Goal: Task Accomplishment & Management: Use online tool/utility

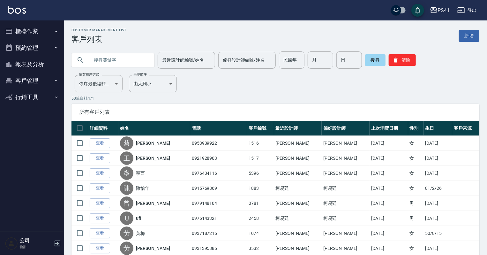
click at [108, 64] on input "text" at bounding box center [119, 59] width 60 height 17
type input "0983024598"
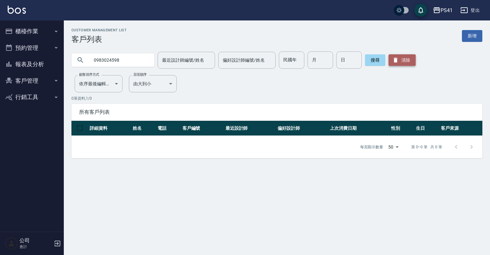
click at [403, 62] on button "清除" at bounding box center [402, 59] width 27 height 11
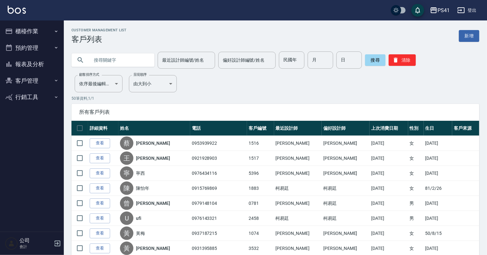
click at [103, 58] on input "text" at bounding box center [119, 59] width 60 height 17
type input "紫"
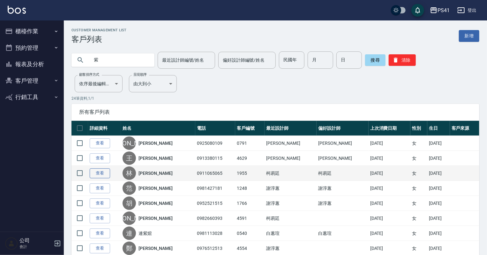
click at [104, 172] on link "查看" at bounding box center [100, 173] width 20 height 10
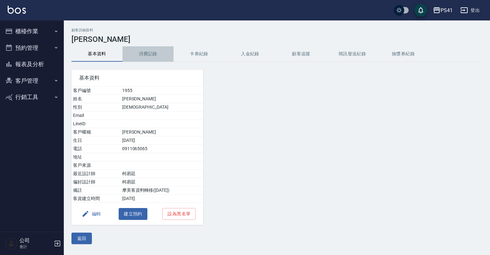
click at [153, 55] on button "消費記錄" at bounding box center [148, 53] width 51 height 15
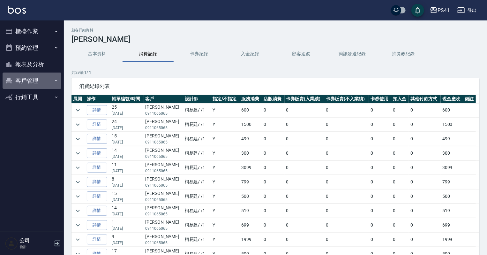
click at [23, 82] on button "客戶管理" at bounding box center [32, 80] width 59 height 17
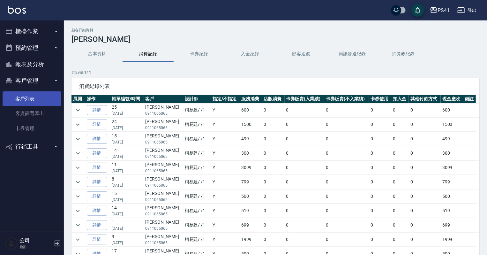
click at [35, 97] on link "客戶列表" at bounding box center [32, 98] width 59 height 15
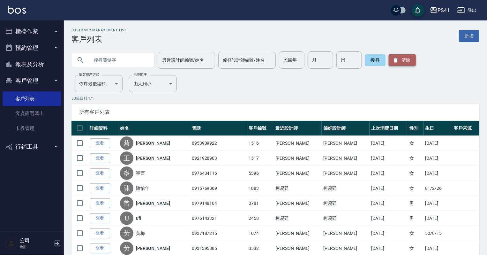
click at [404, 60] on button "清除" at bounding box center [402, 59] width 27 height 11
click at [104, 57] on input "text" at bounding box center [119, 59] width 60 height 17
type input "紫"
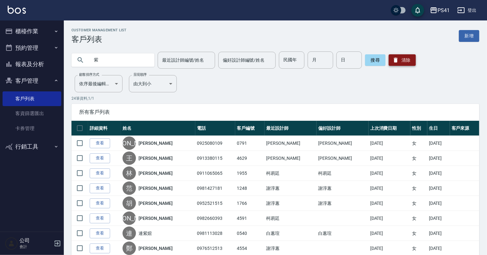
drag, startPoint x: 392, startPoint y: 49, endPoint x: 396, endPoint y: 55, distance: 7.4
click at [393, 51] on div "紫 最近設計師編號/姓名 最近設計師編號/姓名 偏好設計師編號/姓名 偏好設計師編號/姓名 民國年 民國年 月 月 日 日 搜尋 清除" at bounding box center [271, 56] width 415 height 25
click at [398, 58] on button "清除" at bounding box center [402, 59] width 27 height 11
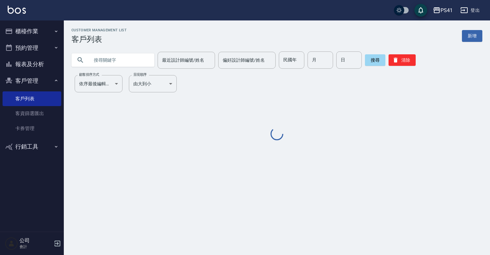
click at [125, 60] on input "text" at bounding box center [119, 59] width 60 height 17
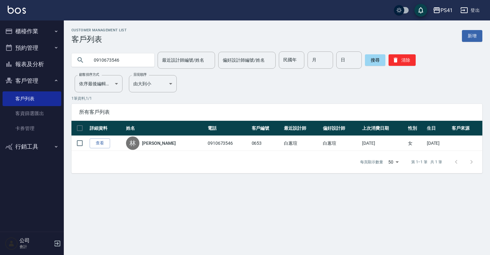
drag, startPoint x: 128, startPoint y: 56, endPoint x: 86, endPoint y: 62, distance: 42.5
click at [86, 62] on div "0910673546" at bounding box center [112, 59] width 83 height 13
type input "欣"
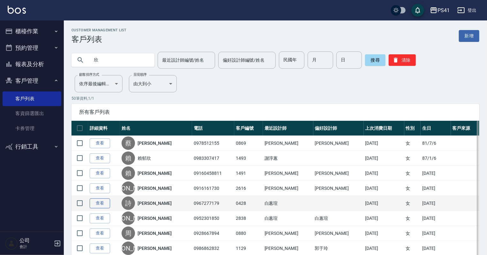
click at [102, 204] on link "查看" at bounding box center [100, 203] width 20 height 10
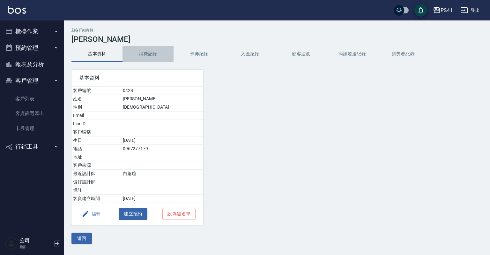
click at [163, 53] on button "消費記錄" at bounding box center [148, 53] width 51 height 15
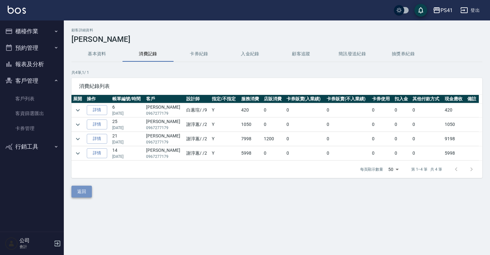
click at [86, 191] on button "返回" at bounding box center [81, 191] width 20 height 12
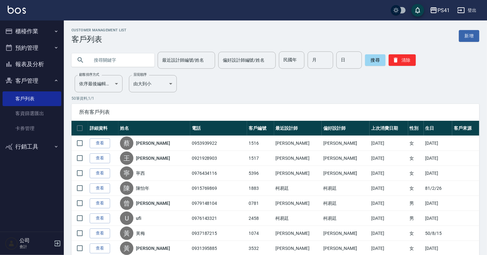
click at [105, 66] on input "text" at bounding box center [119, 59] width 60 height 17
type input "欣"
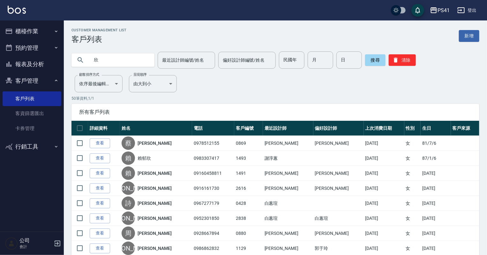
click at [45, 25] on button "櫃檯作業" at bounding box center [32, 31] width 59 height 17
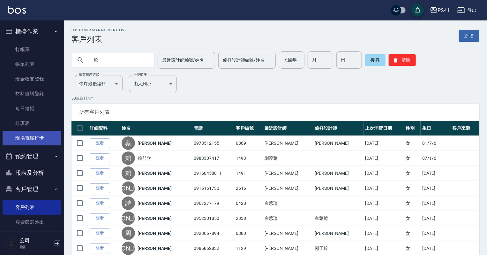
click at [44, 136] on link "現場電腦打卡" at bounding box center [32, 138] width 59 height 15
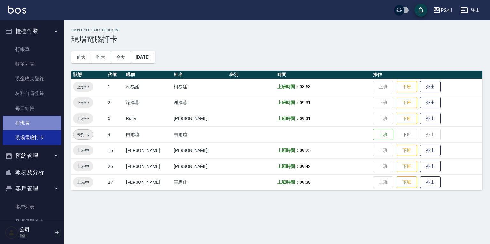
click at [42, 124] on link "排班表" at bounding box center [32, 123] width 59 height 15
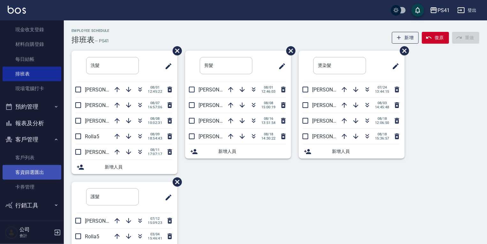
click at [28, 160] on link "客戶列表" at bounding box center [32, 158] width 59 height 15
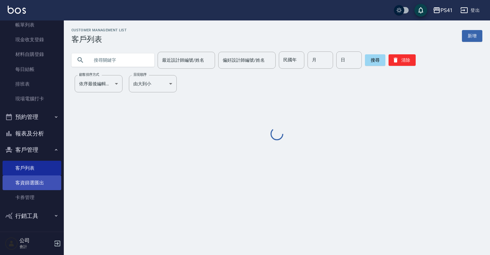
scroll to position [39, 0]
click at [107, 63] on input "text" at bounding box center [119, 59] width 60 height 17
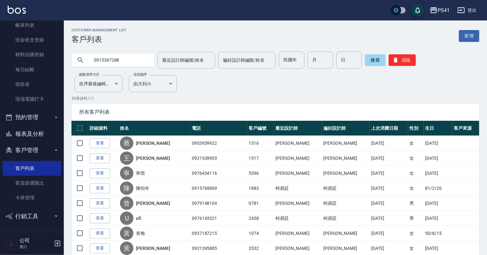
type input "0915387288"
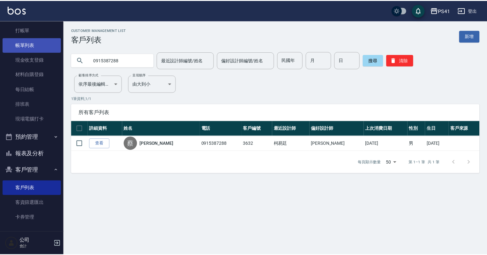
scroll to position [0, 0]
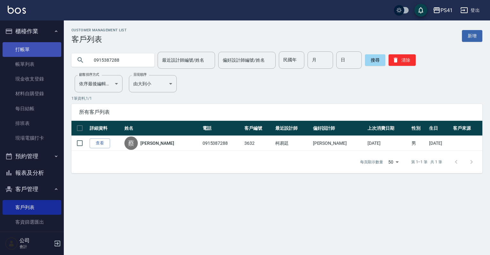
click at [23, 47] on link "打帳單" at bounding box center [32, 49] width 59 height 15
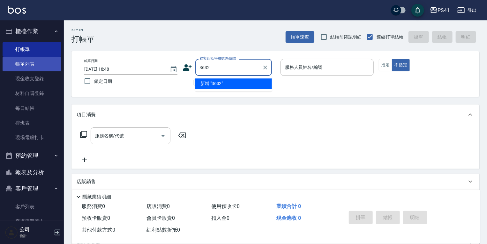
type input "3632"
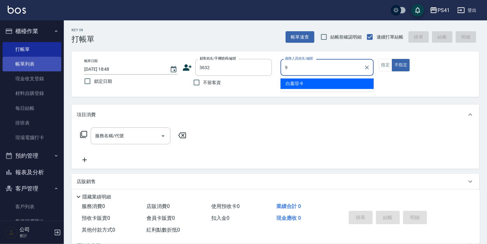
type input "白蕙瑄-9"
type button "false"
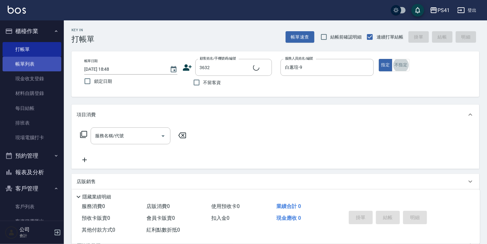
type input "[PERSON_NAME]/0915387288/3632"
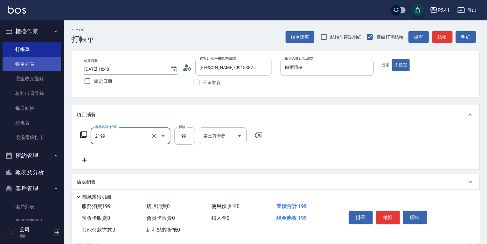
type input "不指定剪髮活動(2199)"
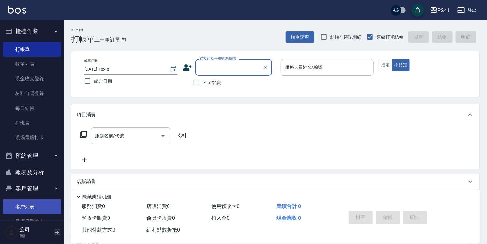
click at [35, 211] on link "客戶列表" at bounding box center [32, 207] width 59 height 15
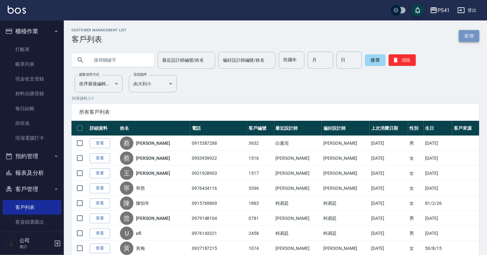
click at [471, 36] on link "新增" at bounding box center [469, 36] width 20 height 12
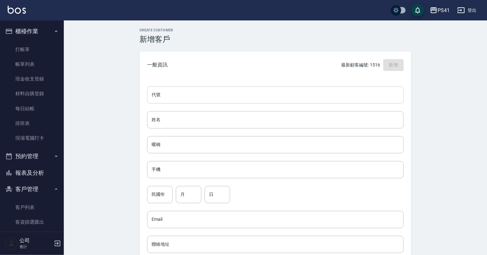
click at [199, 100] on input "代號" at bounding box center [275, 94] width 257 height 17
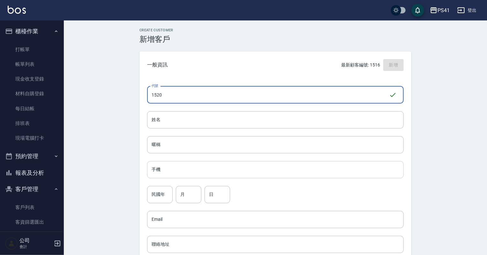
type input "1520"
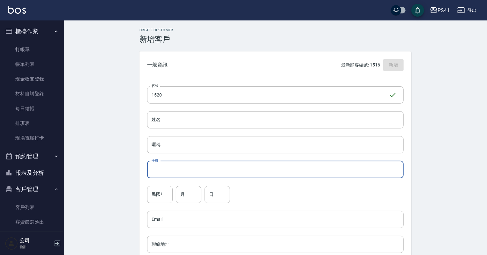
click at [189, 163] on input "手機" at bounding box center [275, 169] width 257 height 17
type input "0983024598"
click at [153, 198] on input "民國年" at bounding box center [160, 194] width 26 height 17
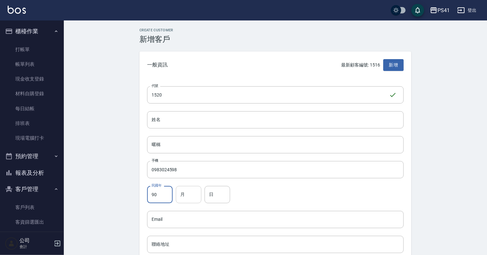
type input "90"
click at [188, 196] on input "月" at bounding box center [189, 194] width 26 height 17
type input "08"
click at [210, 190] on div "日 日" at bounding box center [218, 194] width 26 height 17
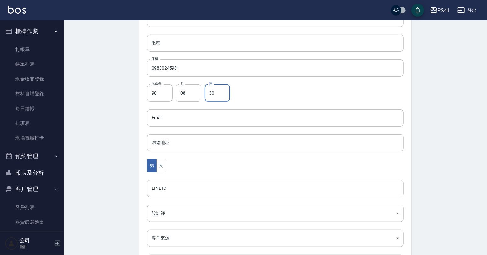
scroll to position [102, 0]
type input "30"
click at [166, 168] on div "男 女" at bounding box center [275, 164] width 257 height 13
click at [160, 168] on button "女" at bounding box center [161, 164] width 10 height 13
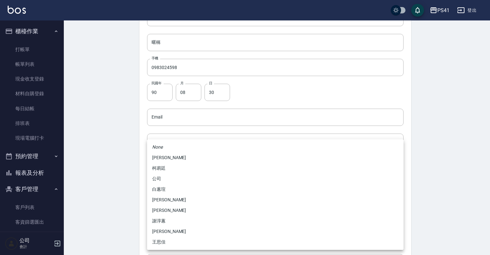
click at [157, 207] on body "PS41 登出 櫃檯作業 打帳單 帳單列表 現金收支登錄 材料自購登錄 每日結帳 排班表 現場電腦打卡 預約管理 預約管理 單日預約紀錄 單週預約紀錄 報表及…" at bounding box center [245, 105] width 490 height 415
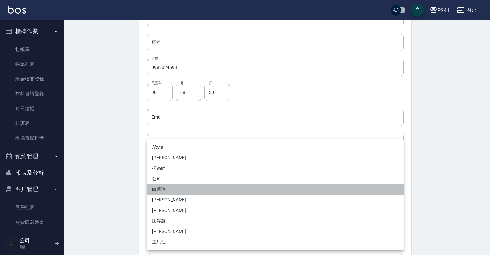
click at [162, 190] on li "白蕙瑄" at bounding box center [275, 189] width 257 height 11
type input "ddc07e2a-9c46-438a-ae12-131b47584ec9"
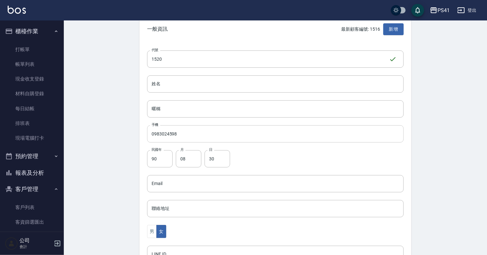
scroll to position [33, 0]
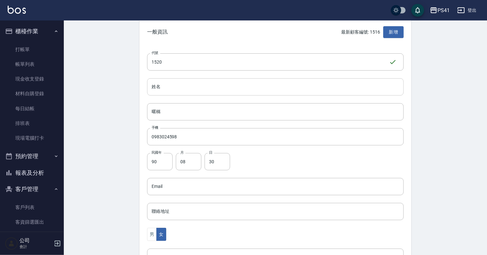
click at [162, 86] on input "姓名" at bounding box center [275, 86] width 257 height 17
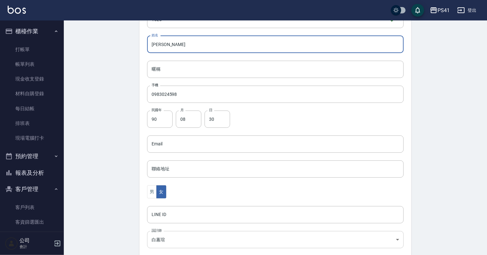
scroll to position [161, 0]
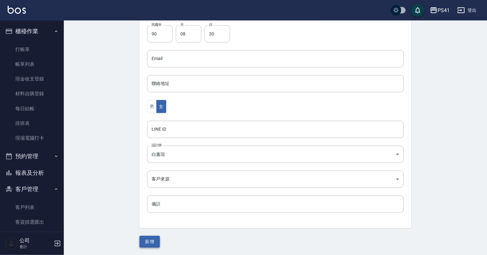
type input "[PERSON_NAME]"
click at [153, 242] on button "新增" at bounding box center [149, 242] width 20 height 12
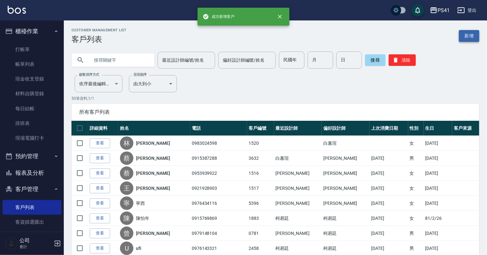
click at [470, 33] on link "新增" at bounding box center [469, 36] width 20 height 12
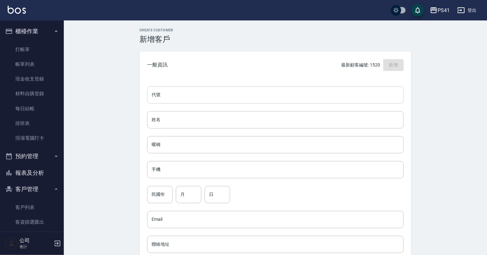
click at [212, 97] on input "代號" at bounding box center [275, 94] width 257 height 17
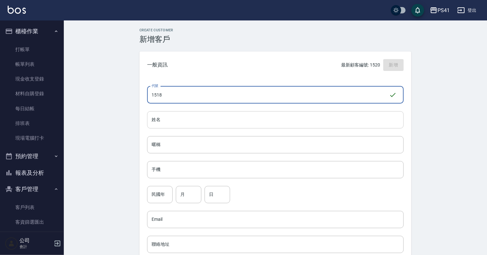
type input "1518"
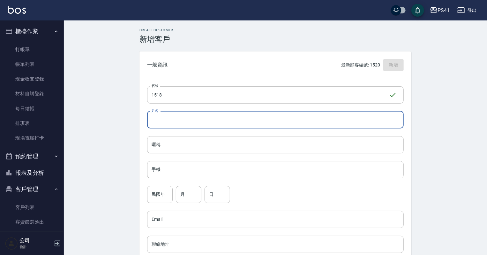
click at [191, 121] on input "姓名" at bounding box center [275, 119] width 257 height 17
click at [154, 118] on input "姓名" at bounding box center [275, 119] width 257 height 17
type input "[PERSON_NAME]"
click at [158, 163] on div "手機 手機" at bounding box center [275, 169] width 257 height 17
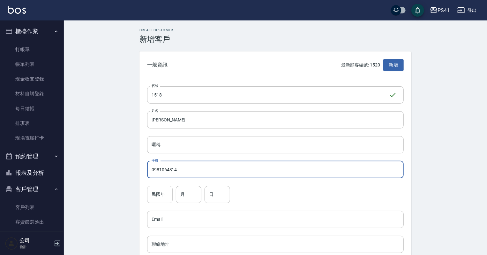
type input "0981064314"
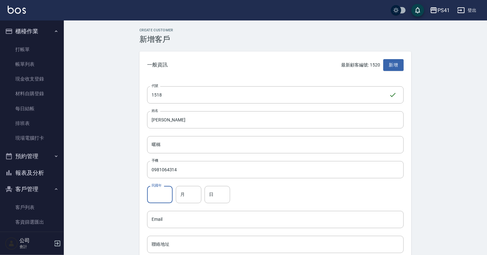
click at [148, 198] on input "民國年" at bounding box center [160, 194] width 26 height 17
type input "81"
click at [176, 191] on input "月" at bounding box center [189, 194] width 26 height 17
type input "07"
click at [220, 197] on input "日" at bounding box center [218, 194] width 26 height 17
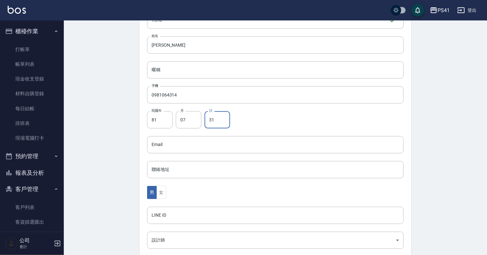
scroll to position [77, 0]
type input "31"
click at [164, 194] on button "女" at bounding box center [161, 190] width 10 height 13
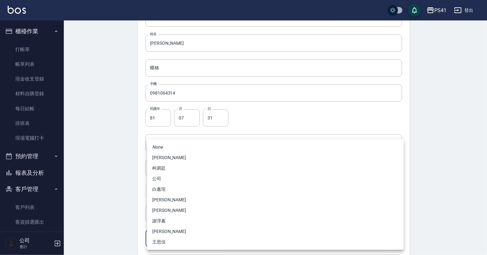
click at [151, 240] on body "PS41 登出 櫃檯作業 打帳單 帳單列表 現金收支登錄 材料自購登錄 每日結帳 排班表 現場電腦打卡 預約管理 預約管理 單日預約紀錄 單週預約紀錄 報表及…" at bounding box center [243, 130] width 487 height 415
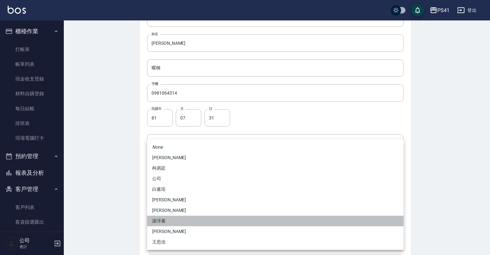
click at [173, 218] on li "謝淳蕙" at bounding box center [275, 220] width 257 height 11
type input "8c411568-4112-470a-9bf0-dab44adfddc4"
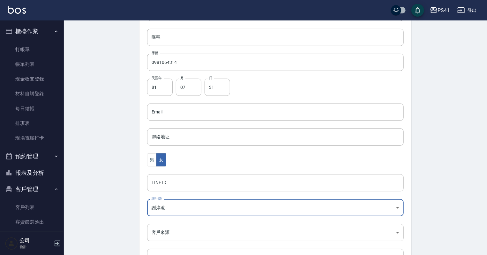
scroll to position [161, 0]
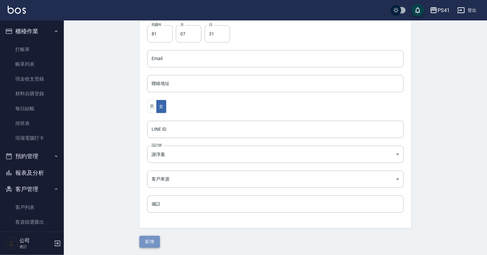
click at [152, 239] on button "新增" at bounding box center [149, 242] width 20 height 12
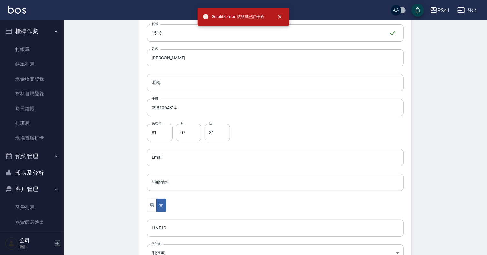
scroll to position [58, 0]
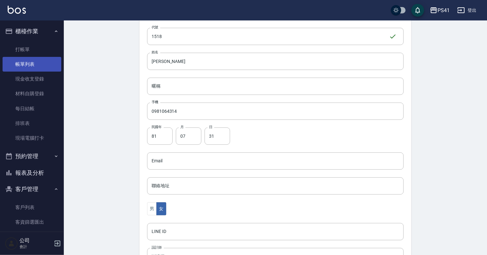
click at [25, 69] on link "帳單列表" at bounding box center [32, 64] width 59 height 15
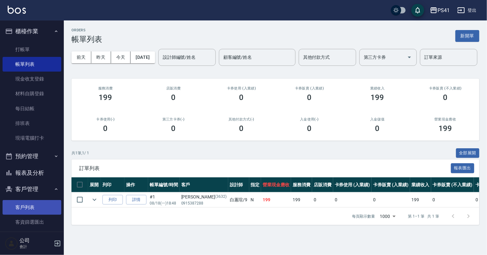
click at [28, 206] on link "客戶列表" at bounding box center [32, 207] width 59 height 15
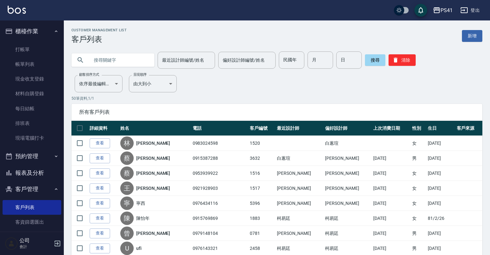
click at [119, 64] on input "text" at bounding box center [119, 59] width 60 height 17
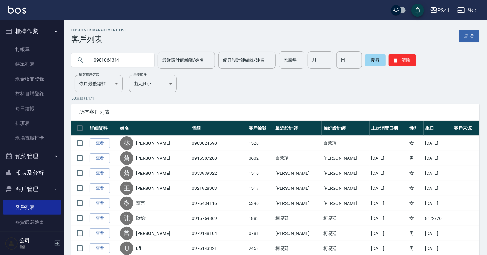
type input "0981064314"
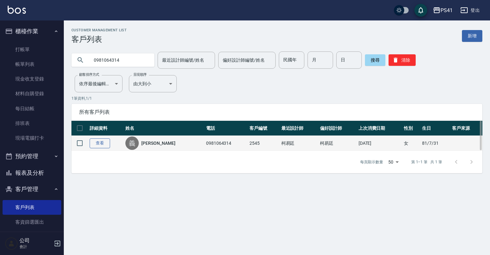
click at [99, 142] on link "查看" at bounding box center [100, 143] width 20 height 10
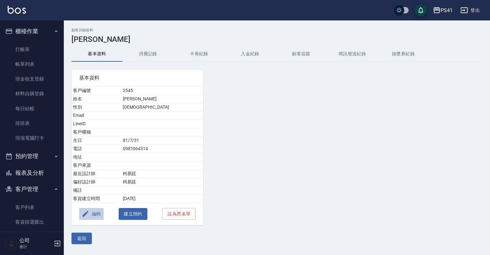
click at [94, 211] on button "編輯" at bounding box center [91, 214] width 25 height 12
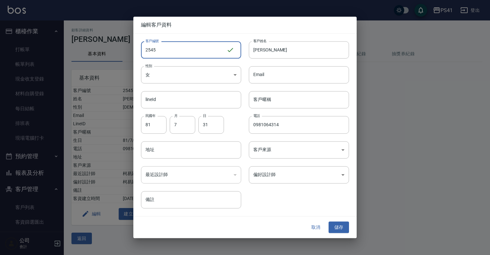
drag, startPoint x: 190, startPoint y: 49, endPoint x: 27, endPoint y: 71, distance: 165.0
click at [36, 57] on div "編輯客戶資料 客戶編號 2545 ​ 客戶編號 客戶姓名 義娜 客戶姓名 性別 女 [DEMOGRAPHIC_DATA] 性別 Email Email lin…" at bounding box center [245, 127] width 490 height 255
type input "1518"
click at [337, 225] on button "儲存" at bounding box center [339, 227] width 20 height 12
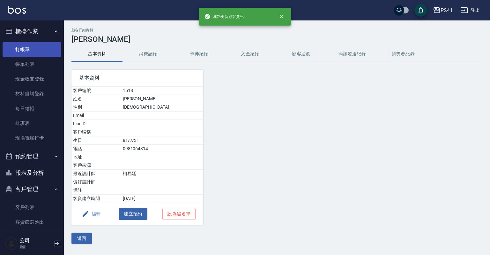
click at [24, 51] on link "打帳單" at bounding box center [32, 49] width 59 height 15
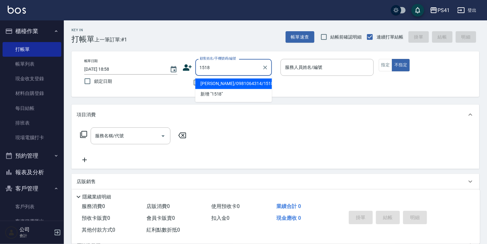
type input "[PERSON_NAME]/0981064314/1518"
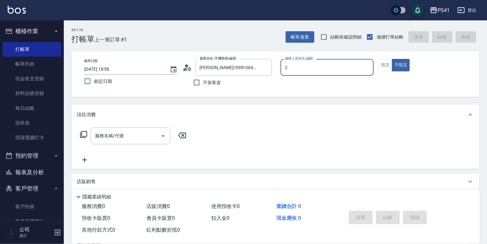
type input "[PERSON_NAME]-2"
type button "false"
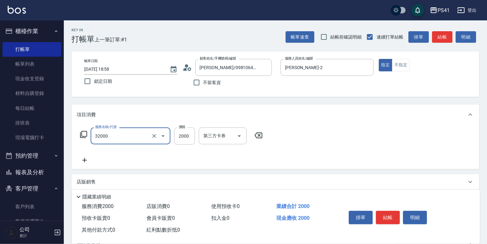
type input "2000以上燙髮(32000)"
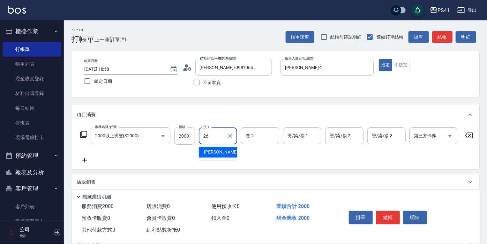
type input "[PERSON_NAME]-26"
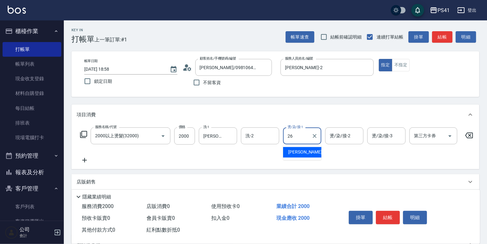
type input "[PERSON_NAME]-26"
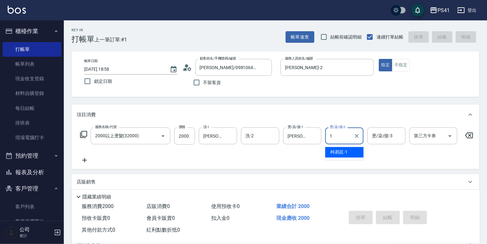
type input "15"
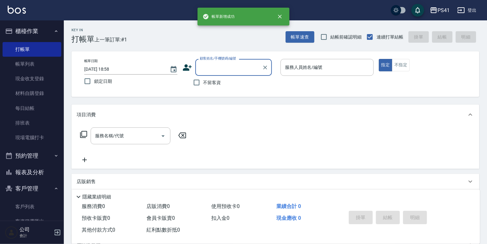
type input "2"
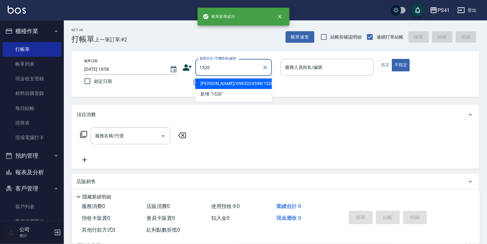
type input "[PERSON_NAME]/0983024598/1520"
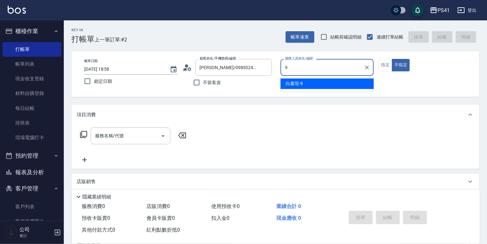
type input "白蕙瑄-9"
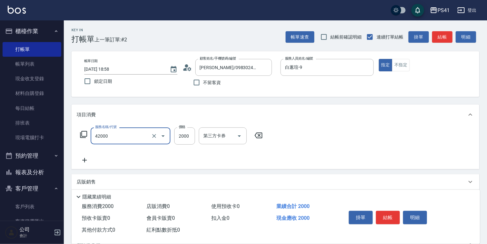
type input "2000以上染髮(42000)"
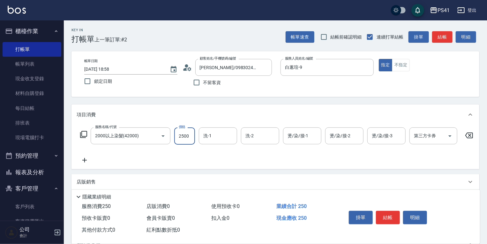
type input "2500"
type input "[PERSON_NAME]-26"
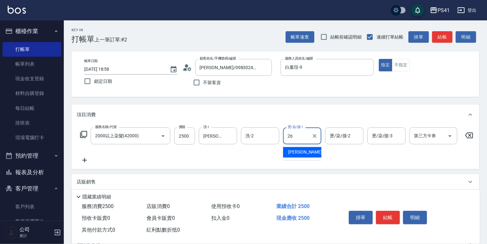
type input "[PERSON_NAME]-26"
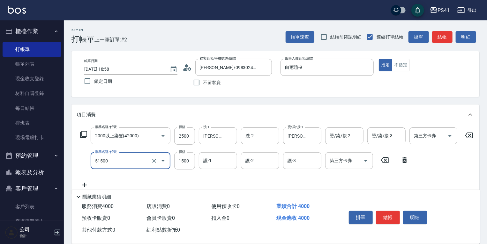
type input "原價1201~1500護髮(51500)"
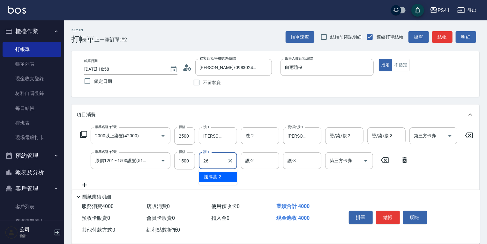
type input "[PERSON_NAME]-26"
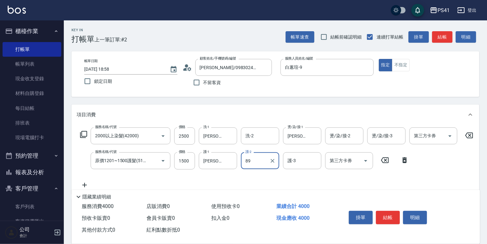
type input "8"
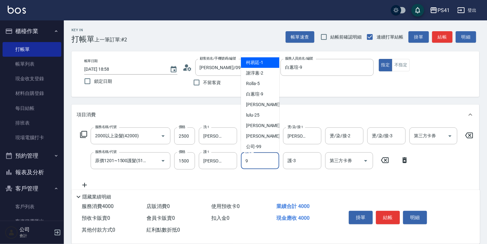
type input "白蕙瑄-9"
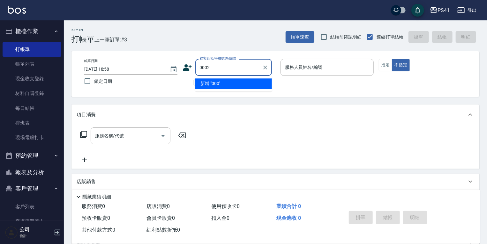
type input "0002"
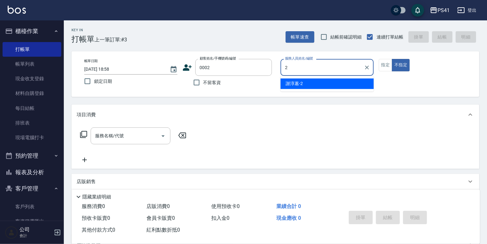
type input "[PERSON_NAME]-2"
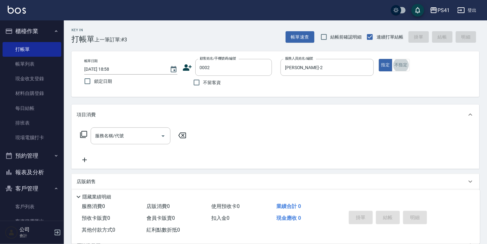
type input "[PERSON_NAME]/[PERSON_NAME]/0002"
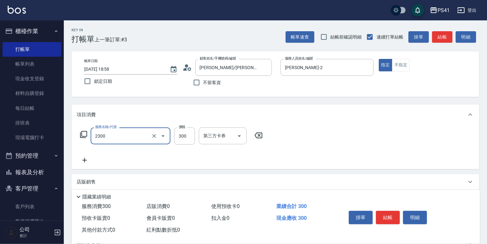
type input "剪髮(2300)"
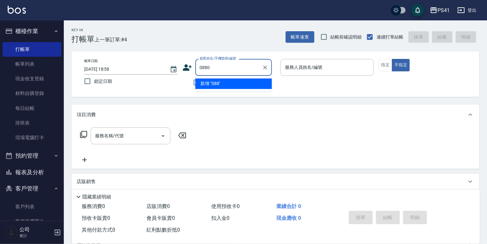
type input "0880"
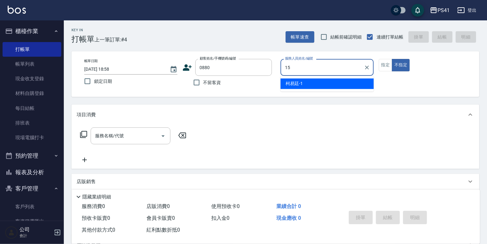
type input "15"
type input "[PERSON_NAME]/0928667894/0880"
type input "[PERSON_NAME]-15"
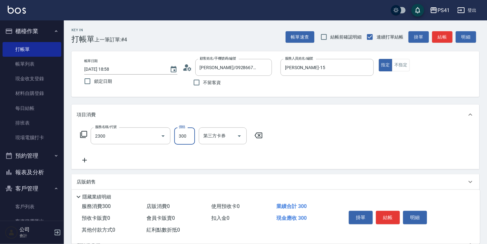
type input "剪髮(2300)"
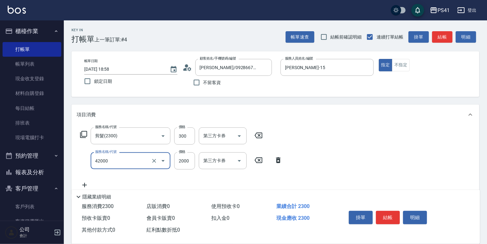
type input "2000以上染髮(42000)"
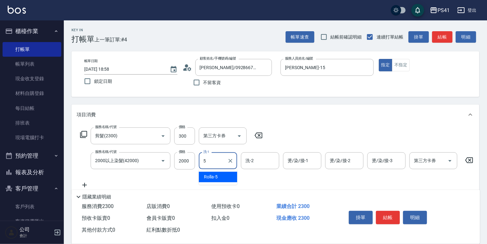
type input "Rolla-5"
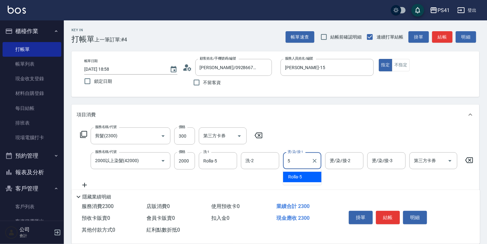
type input "Rolla-5"
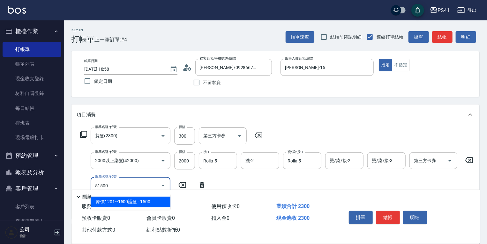
type input "原價1201~1500護髮(51500)"
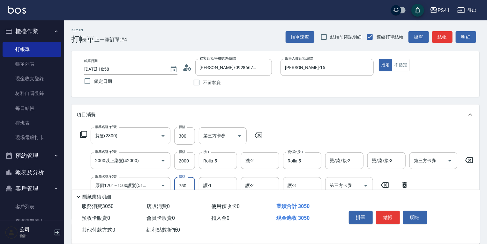
type input "750"
type input "Rolla-5"
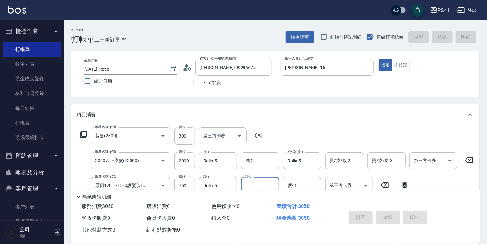
type input "[DATE] 18:59"
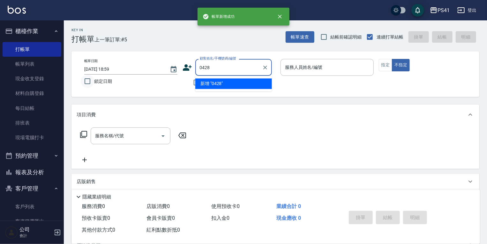
type input "0428"
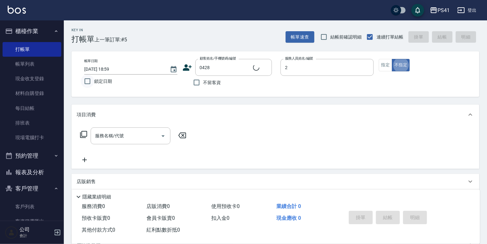
type input "[PERSON_NAME]-2"
type input "[PERSON_NAME]/0967277179/0428"
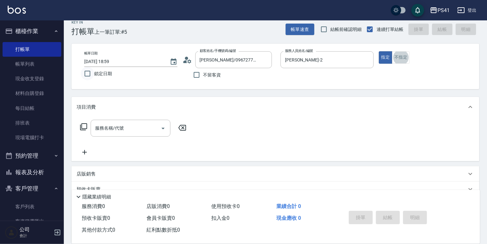
scroll to position [10, 0]
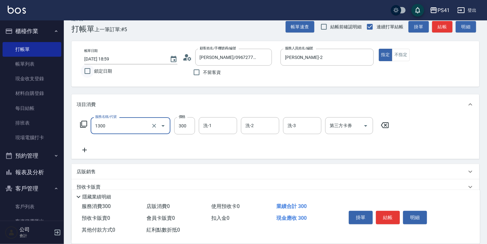
type input "洗髮300(1300)"
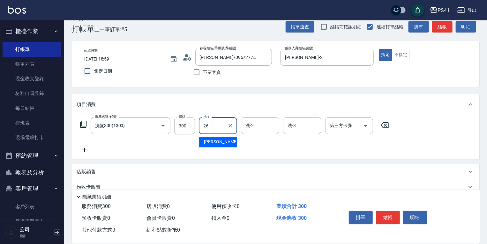
type input "[PERSON_NAME]-26"
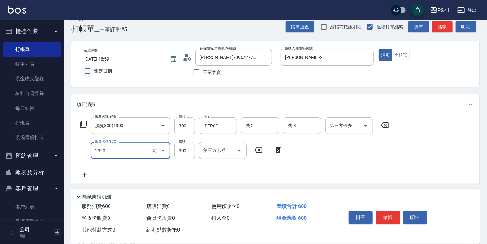
type input "剪髮(2300)"
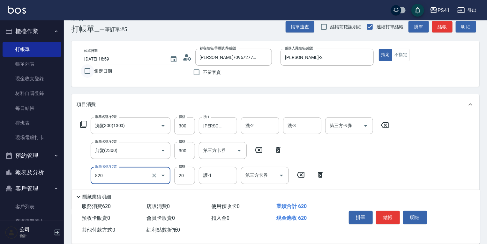
type input "潤絲(820)"
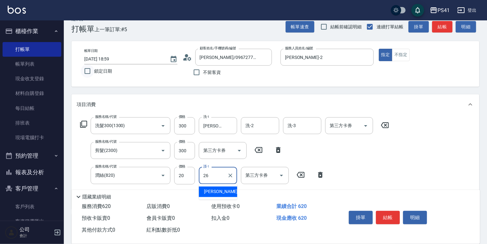
type input "[PERSON_NAME]-26"
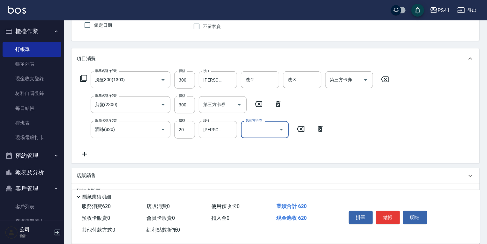
scroll to position [112, 0]
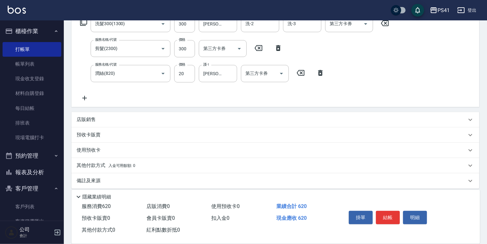
click at [116, 121] on div "店販銷售" at bounding box center [272, 119] width 390 height 7
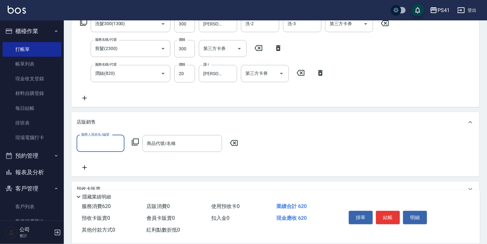
scroll to position [0, 0]
type input "[PERSON_NAME]-2"
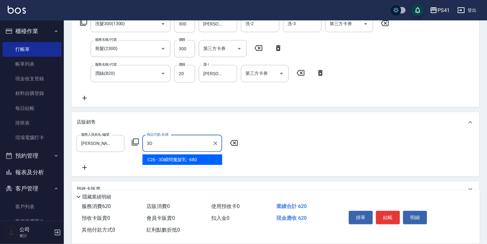
type input "3D瞬間魔髮乳"
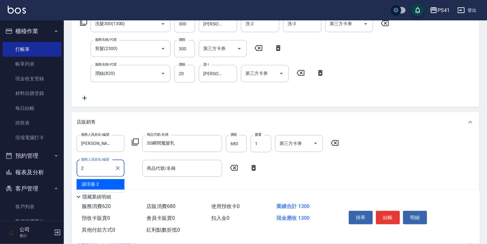
type input "[PERSON_NAME]-2"
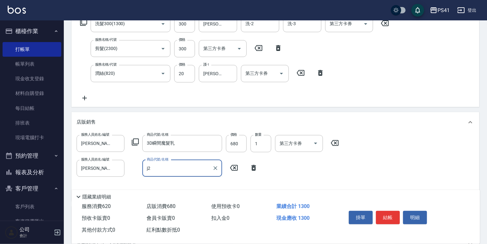
type input "j"
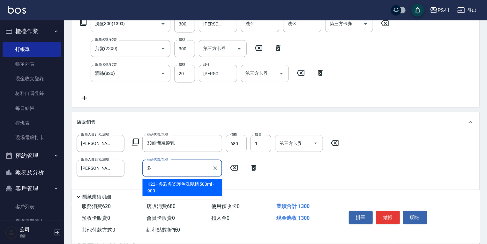
type input "多彩多姿護色洗髮精 500ml"
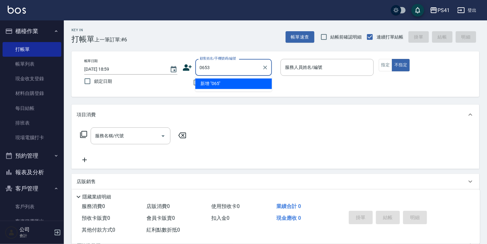
type input "0653"
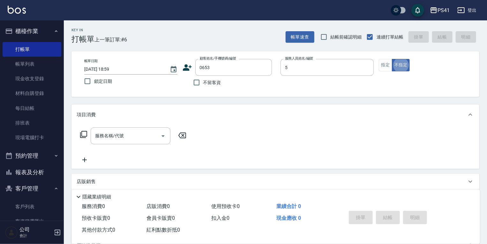
type input "Rolla-5"
type input "[PERSON_NAME]/0910673546/0653"
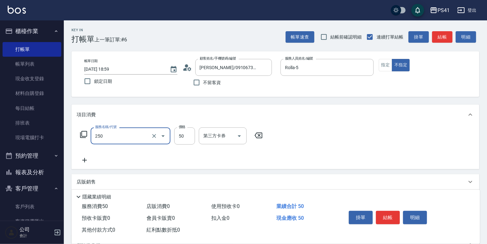
type input "剪瀏海(250)"
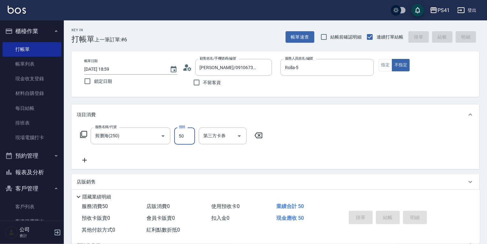
type input "[DATE] 19:00"
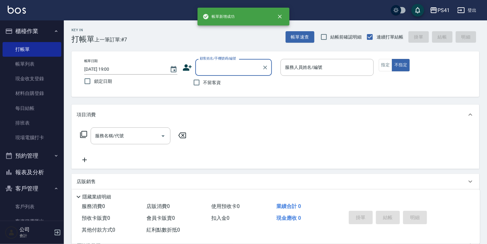
type input "0"
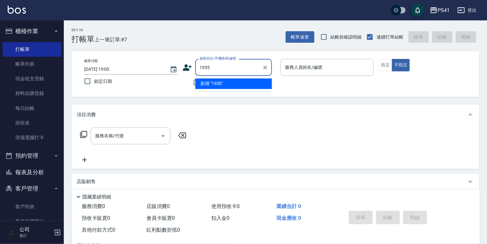
type input "1955"
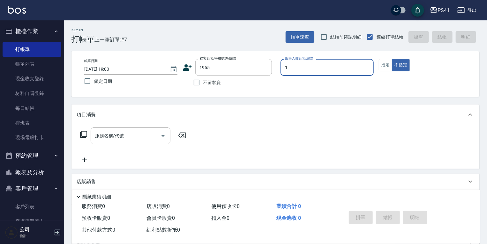
type input "[PERSON_NAME]-1"
type input "[PERSON_NAME]/0911065065/1955"
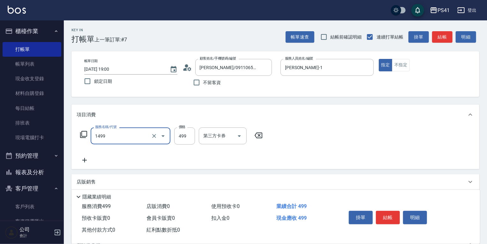
type input "活氧毛囊淨化髮浴(1499)"
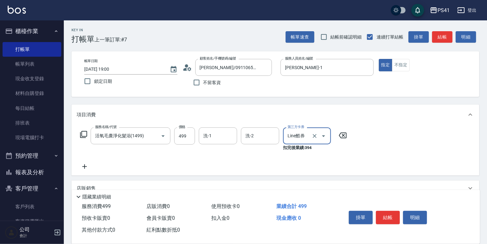
type input "Line酷券"
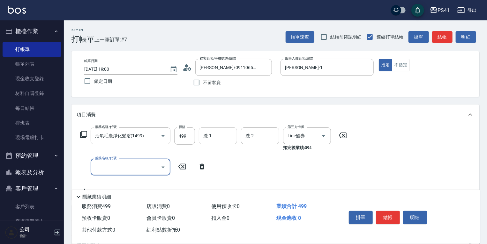
click at [207, 138] on input "洗-1" at bounding box center [218, 136] width 33 height 11
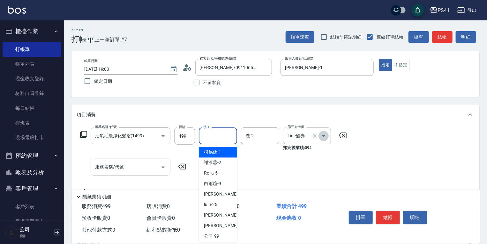
click at [320, 134] on icon "Open" at bounding box center [324, 136] width 8 height 8
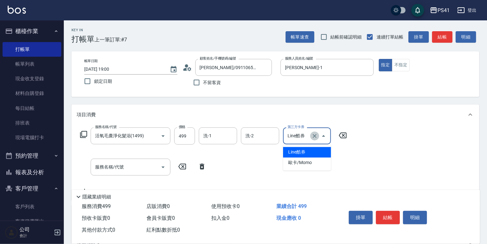
click at [315, 135] on icon "Clear" at bounding box center [314, 136] width 6 height 6
click at [221, 138] on input "洗-1" at bounding box center [218, 136] width 33 height 11
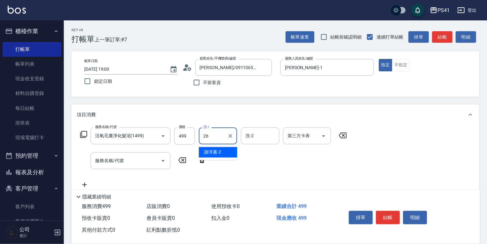
type input "[PERSON_NAME]-26"
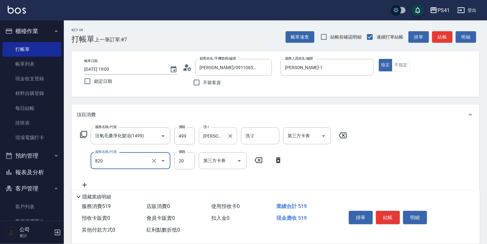
type input "潤絲(820)"
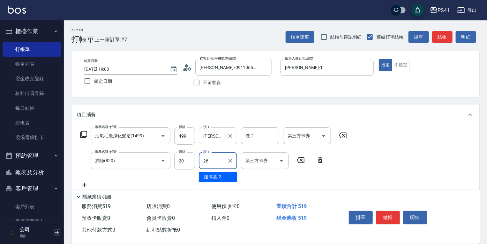
type input "[PERSON_NAME]-26"
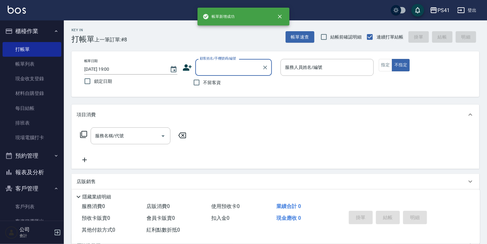
type input "0"
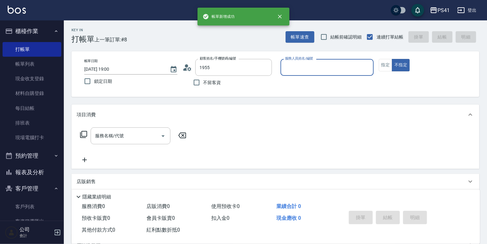
type input "[PERSON_NAME]/0911065065/1955"
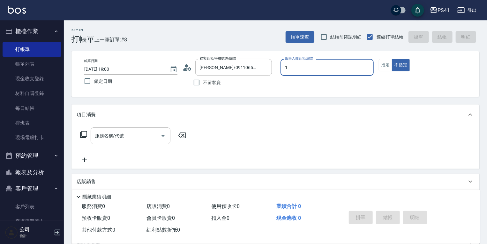
type input "[PERSON_NAME]-1"
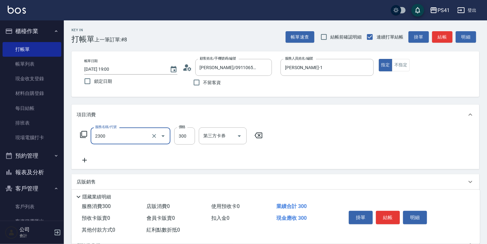
type input "剪髮(2300)"
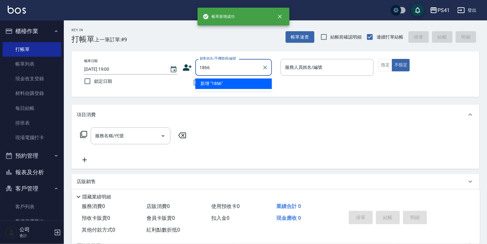
type input "1866"
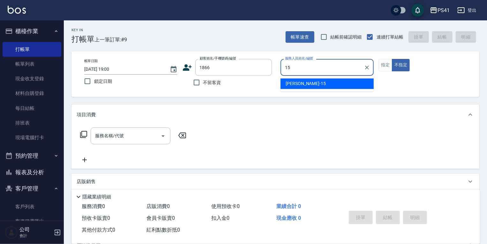
type input "[PERSON_NAME]-15"
type input "[PERSON_NAME]/0988968362/1866"
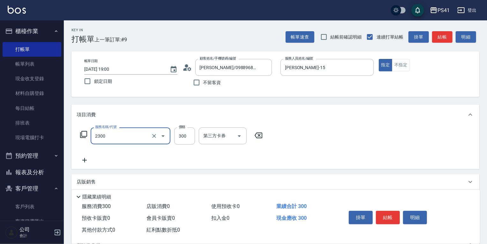
type input "剪髮(2300)"
click at [154, 135] on icon "Clear" at bounding box center [154, 136] width 6 height 6
type input "洗髮300(1300)"
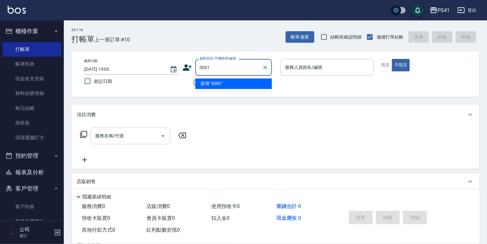
type input "0001"
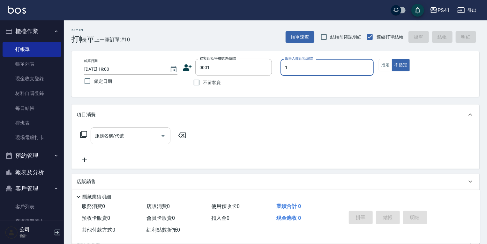
type input "[PERSON_NAME]-1"
type input "1"
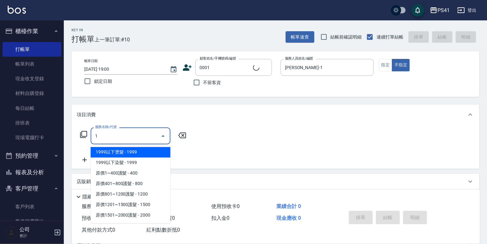
type input "pingu/1_pingu/0001"
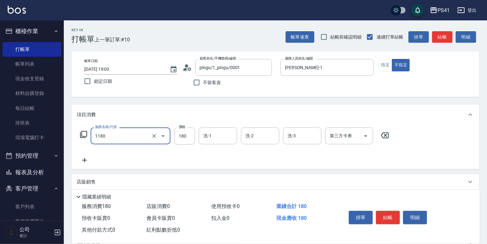
type input "洗髮(洗+剪不指定活動)(1180)"
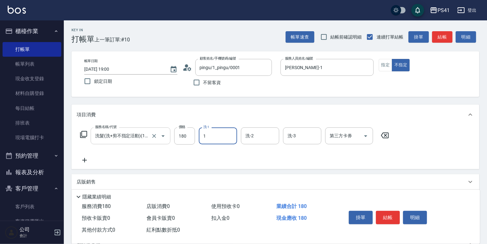
type input "[PERSON_NAME]-1"
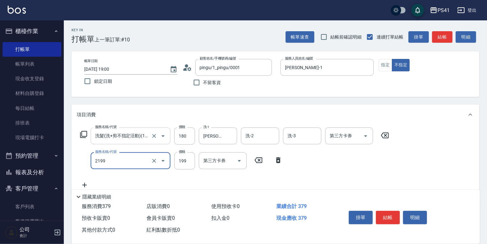
type input "不指定剪髮活動(2199)"
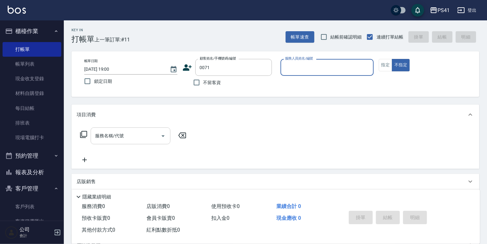
type input "[PERSON_NAME]/0916816854/0071"
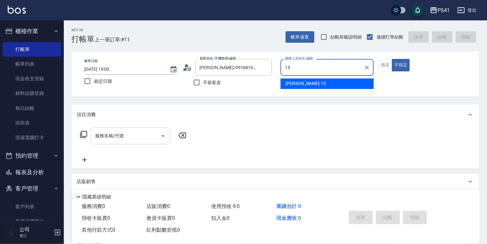
type input "[PERSON_NAME]-15"
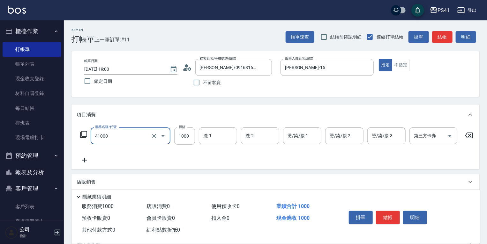
type input "漂髮(41000)"
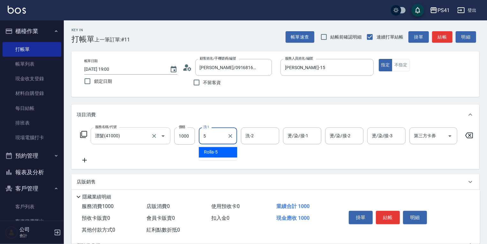
type input "Rolla-5"
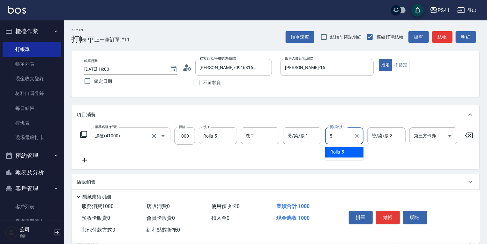
type input "Rolla-5"
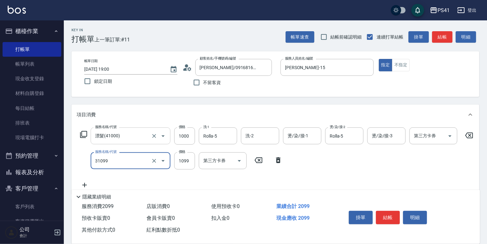
type input "公司活動/早鳥(31099)"
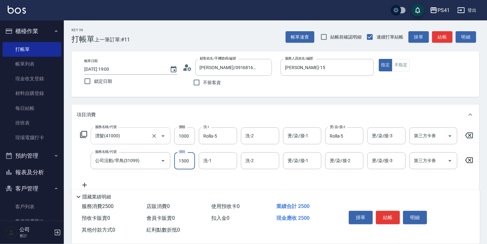
type input "1500"
type input "佳佳-27"
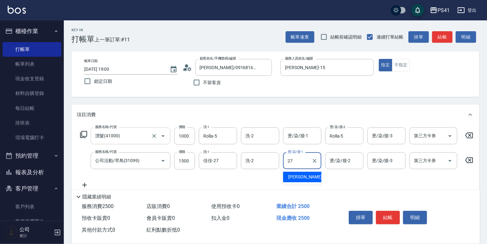
type input "佳佳-27"
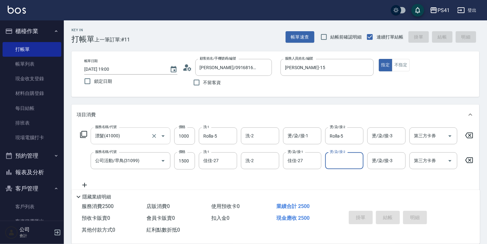
type input "[DATE] 19:01"
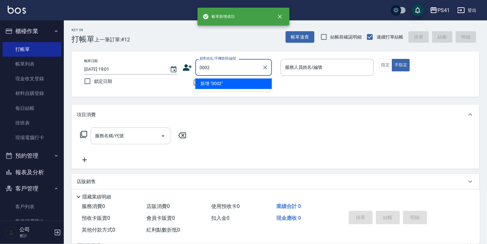
type input "0002"
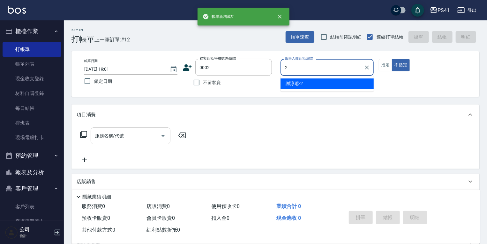
type input "[PERSON_NAME]-2"
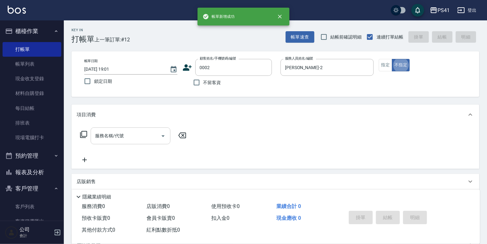
type input "[PERSON_NAME]/[PERSON_NAME]/0002"
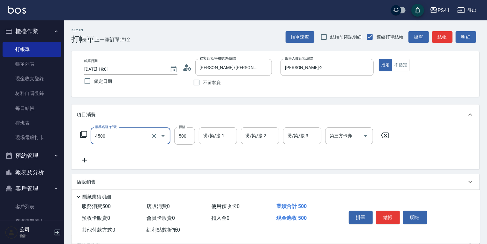
type input "補染(4500)"
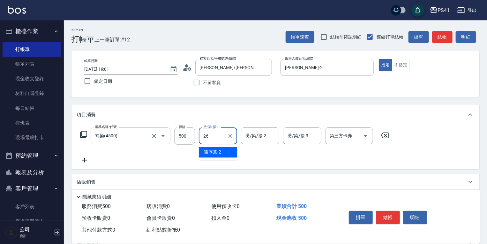
type input "[PERSON_NAME]-26"
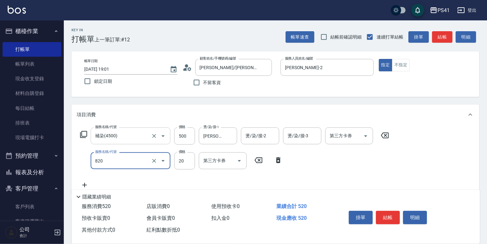
type input "潤絲(820)"
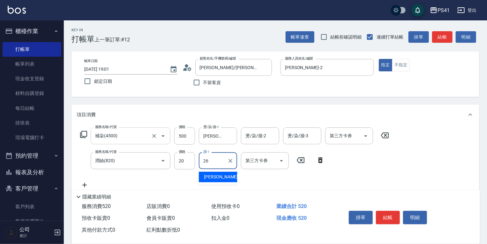
type input "[PERSON_NAME]-26"
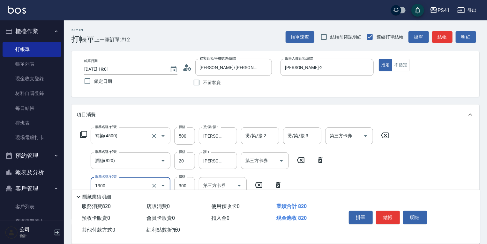
type input "洗髮300(1300)"
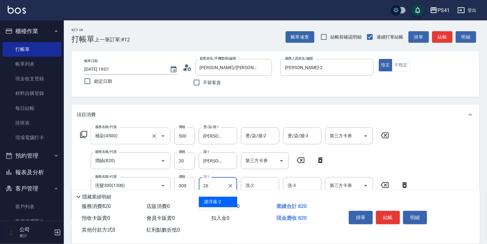
type input "[PERSON_NAME]-26"
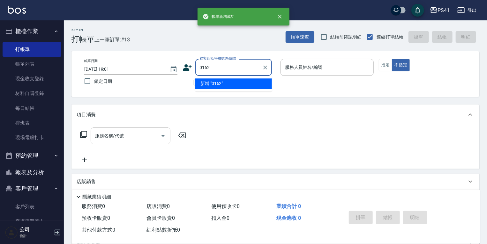
type input "0162"
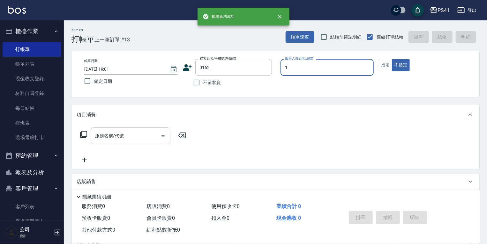
type input "[PERSON_NAME]-1"
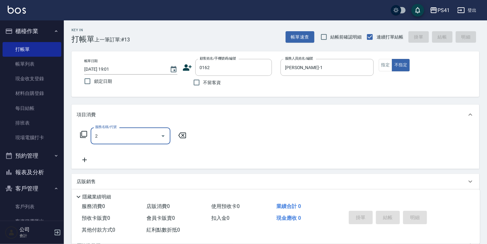
type input "21"
type input "[PERSON_NAME]/0985345033/0162"
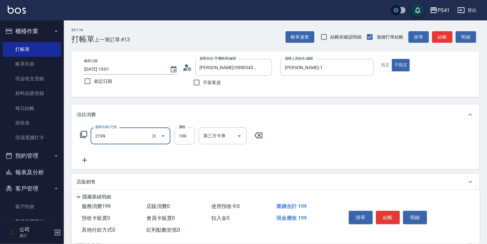
type input "不指定剪髮活動(2199)"
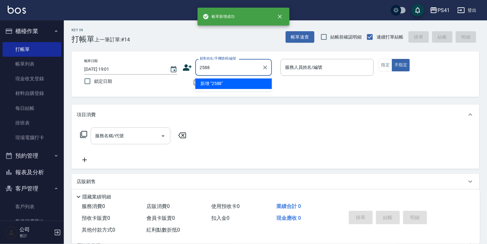
type input "2588"
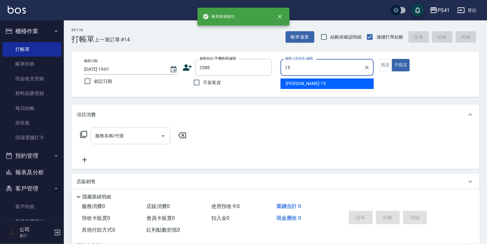
type input "[PERSON_NAME]-15"
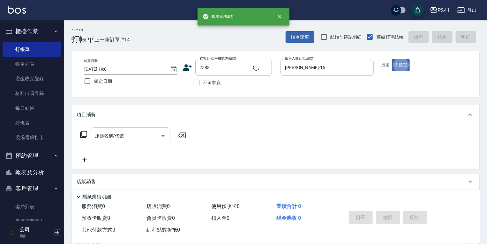
type input "林家名/0919595569/2588"
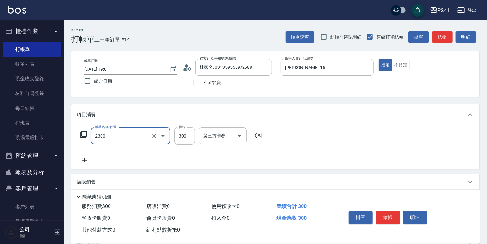
type input "剪髮(2300)"
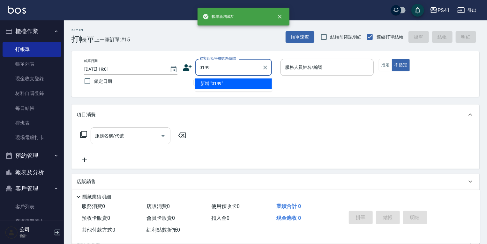
type input "0199"
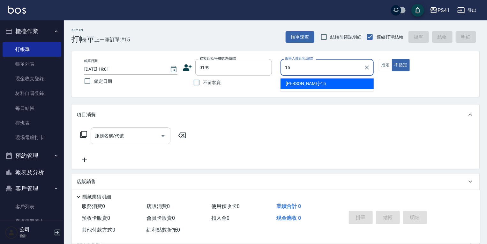
type input "[PERSON_NAME]-15"
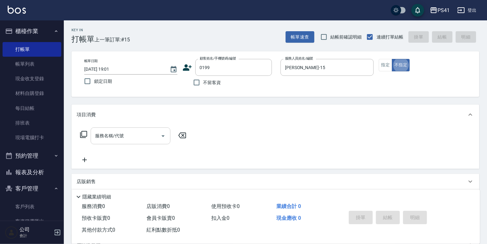
type input "[PERSON_NAME]/0981126527/0199"
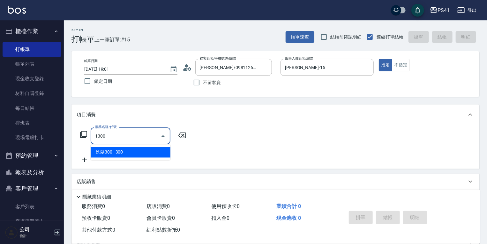
type input "洗髮300(1300)"
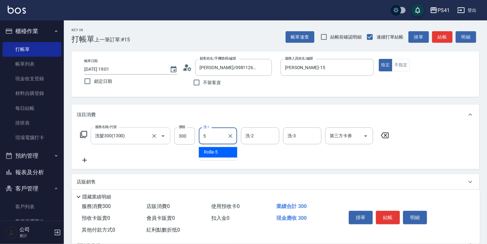
type input "Rolla-5"
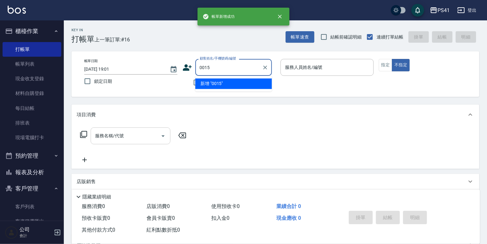
type input "0015"
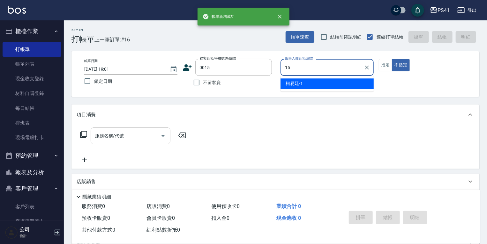
type input "[PERSON_NAME]-15"
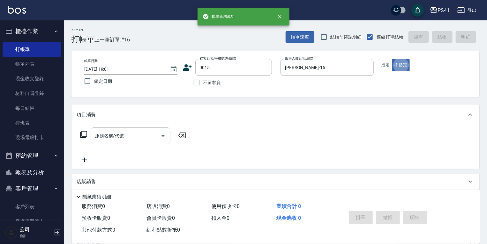
type input "[PERSON_NAME]/15_[PERSON_NAME]/0015"
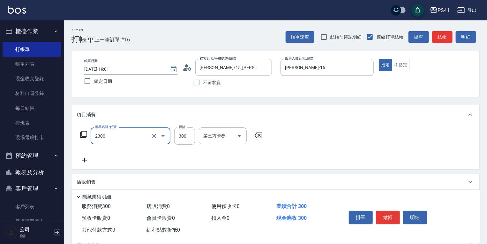
type input "剪髮(2300)"
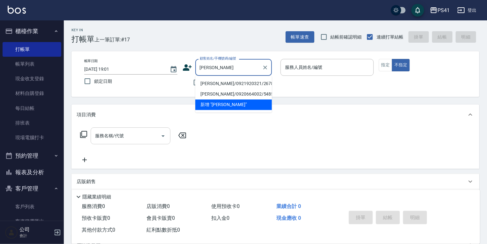
type input "張"
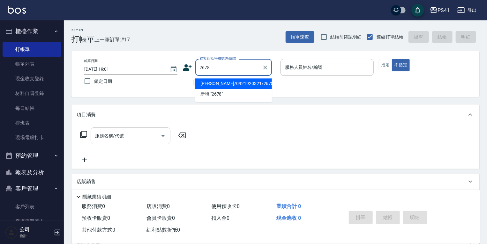
type input "[PERSON_NAME]/0921920321/2678"
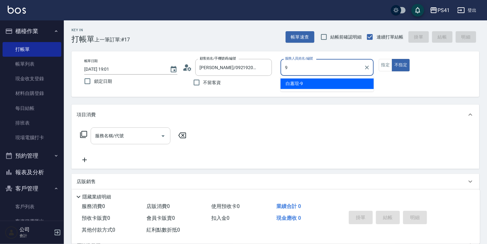
type input "白蕙瑄-9"
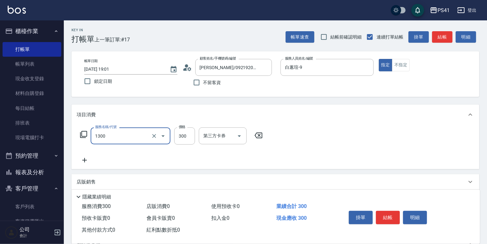
type input "洗髮300(1300)"
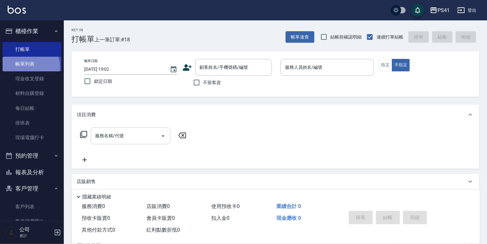
click at [24, 67] on link "帳單列表" at bounding box center [32, 64] width 59 height 15
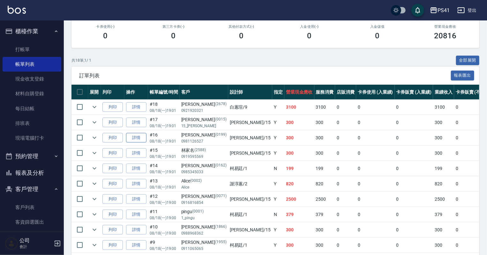
scroll to position [102, 0]
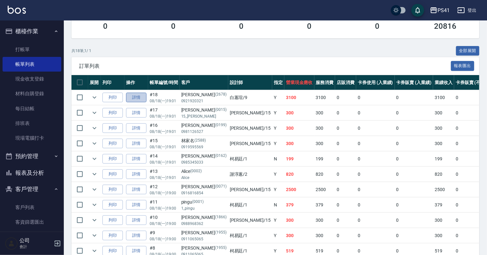
click at [138, 102] on link "詳情" at bounding box center [136, 98] width 20 height 10
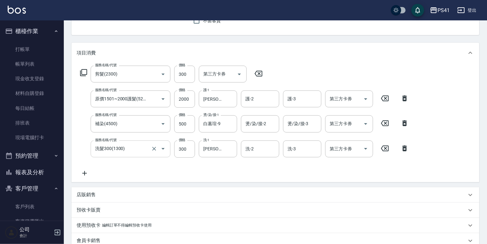
scroll to position [75, 0]
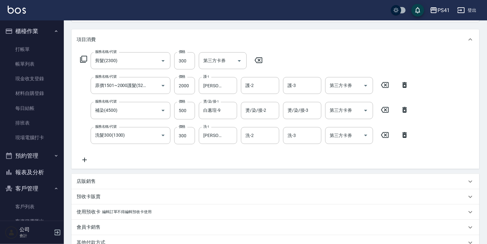
click at [88, 160] on icon at bounding box center [85, 160] width 16 height 8
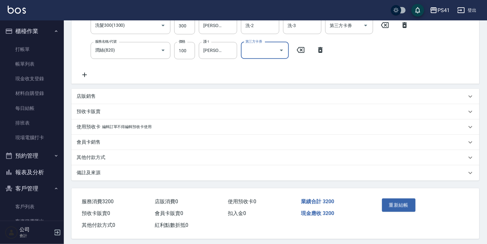
scroll to position [190, 0]
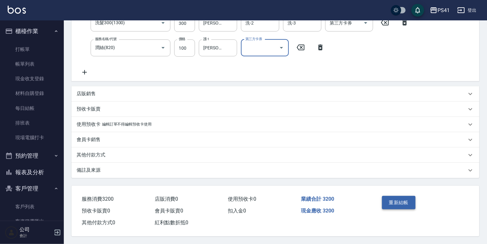
click at [399, 200] on button "重新結帳" at bounding box center [399, 202] width 34 height 13
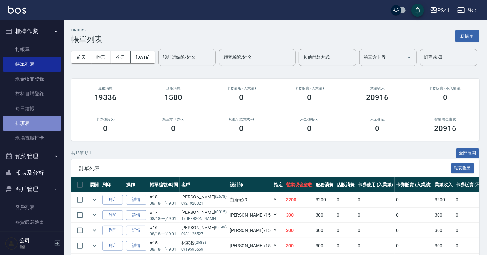
click at [35, 123] on link "排班表" at bounding box center [32, 123] width 59 height 15
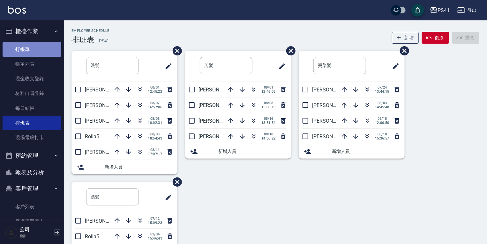
click at [38, 49] on link "打帳單" at bounding box center [32, 49] width 59 height 15
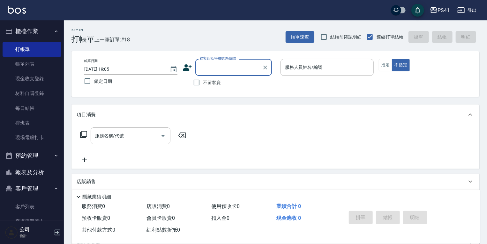
click at [183, 71] on icon at bounding box center [188, 68] width 10 height 10
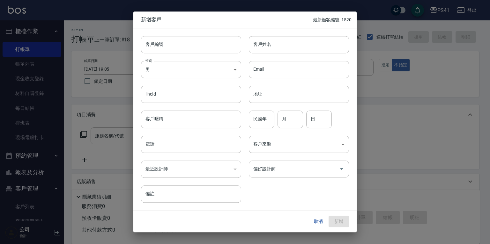
click at [166, 47] on input "客戶編號" at bounding box center [191, 44] width 100 height 17
click at [146, 74] on body "PS41 登出 櫃檯作業 打帳單 帳單列表 現金收支登錄 材料自購登錄 每日結帳 排班表 現場電腦打卡 預約管理 預約管理 單日預約紀錄 單週預約紀錄 報表及…" at bounding box center [245, 155] width 490 height 311
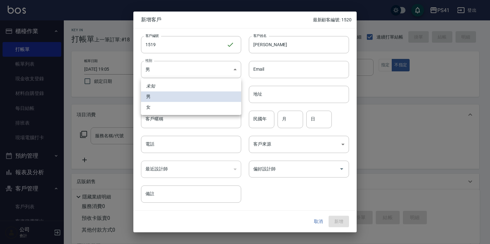
click at [149, 105] on li "女" at bounding box center [191, 107] width 100 height 11
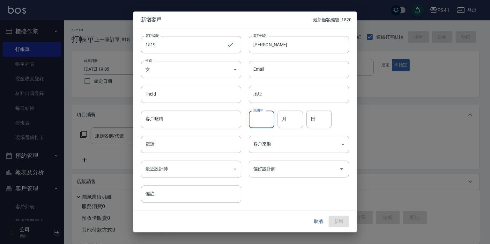
click at [266, 125] on input "民國年" at bounding box center [262, 119] width 26 height 17
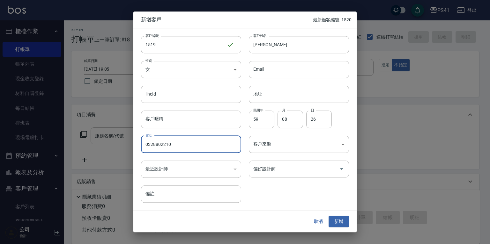
click at [299, 178] on div "偏好設計師 偏好設計師" at bounding box center [295, 165] width 108 height 25
click at [280, 168] on input "偏好設計師" at bounding box center [294, 169] width 85 height 11
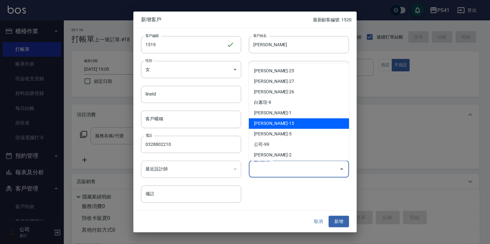
click at [266, 125] on li "[PERSON_NAME]-15" at bounding box center [299, 123] width 100 height 11
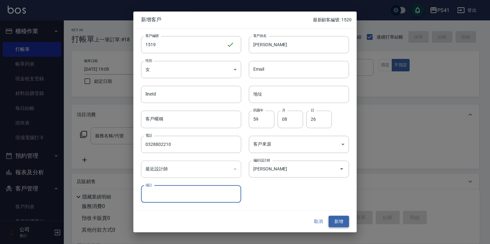
click at [344, 223] on button "新增" at bounding box center [339, 222] width 20 height 12
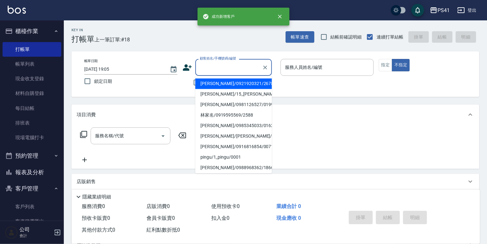
click at [214, 67] on input "顧客姓名/手機號碼/編號" at bounding box center [228, 67] width 61 height 11
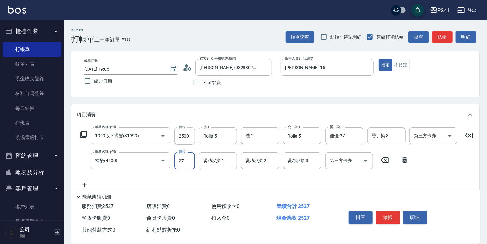
click at [180, 160] on input "27" at bounding box center [184, 161] width 21 height 17
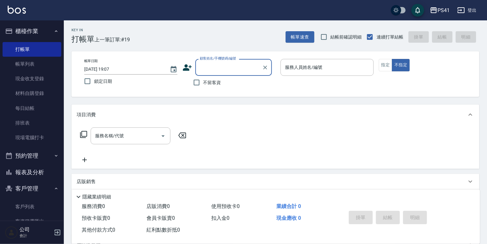
drag, startPoint x: 25, startPoint y: 67, endPoint x: 108, endPoint y: 107, distance: 92.2
click at [25, 67] on link "帳單列表" at bounding box center [32, 64] width 59 height 15
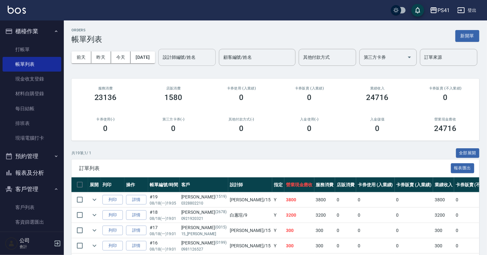
click at [161, 63] on input "設計師編號/姓名" at bounding box center [187, 57] width 52 height 11
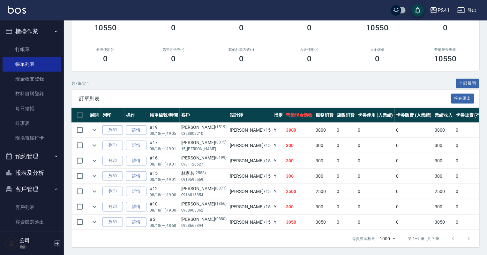
scroll to position [92, 0]
click at [138, 217] on link "詳情" at bounding box center [136, 222] width 20 height 10
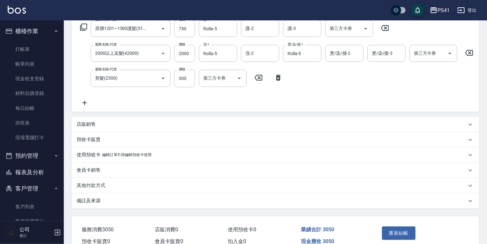
scroll to position [144, 0]
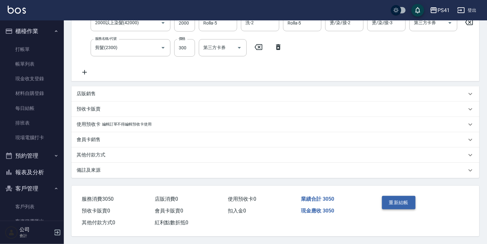
click at [402, 198] on button "重新結帳" at bounding box center [399, 202] width 34 height 13
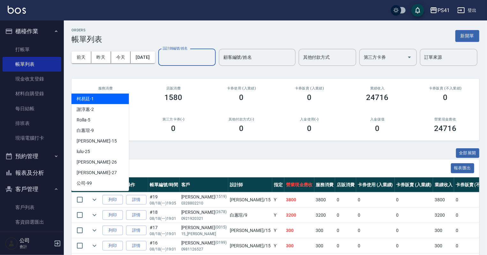
click at [161, 63] on input "設計師編號/姓名" at bounding box center [187, 57] width 52 height 11
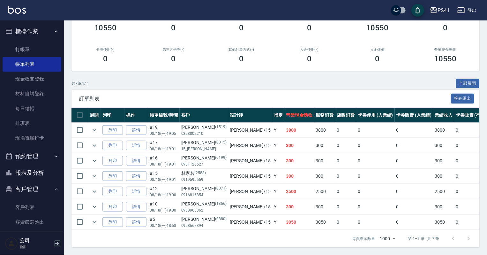
scroll to position [92, 0]
click at [134, 217] on link "詳情" at bounding box center [136, 222] width 20 height 10
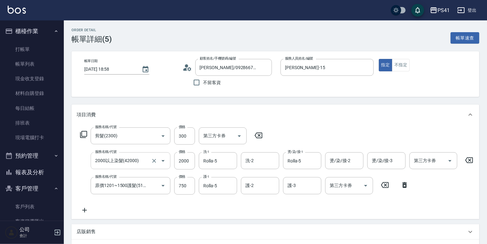
click at [165, 161] on icon "Open" at bounding box center [163, 161] width 8 height 8
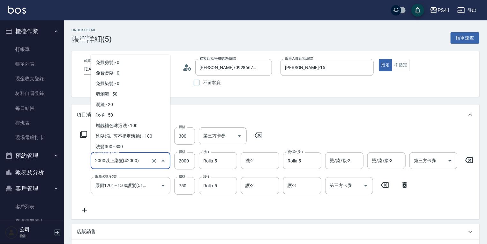
scroll to position [283, 0]
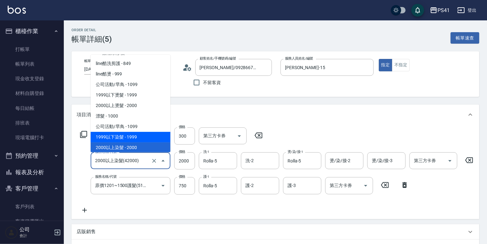
click at [133, 137] on span "1999以下染髮 - 1999" at bounding box center [131, 137] width 80 height 11
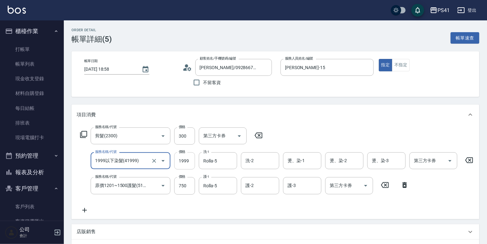
click at [187, 163] on input "1999" at bounding box center [184, 161] width 21 height 17
click at [382, 199] on div "服務名稱/代號 剪髮(2300) 服務名稱/代號 價格 300 價格 第三方卡券 第三方卡券 服務名稱/代號 1999以下染髮(41999) 服務名稱/代號 …" at bounding box center [287, 171] width 420 height 86
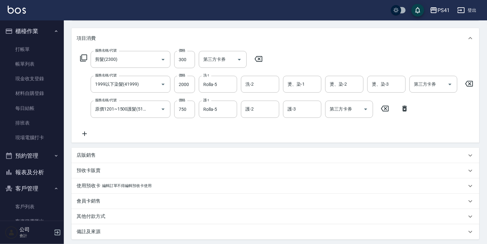
scroll to position [144, 0]
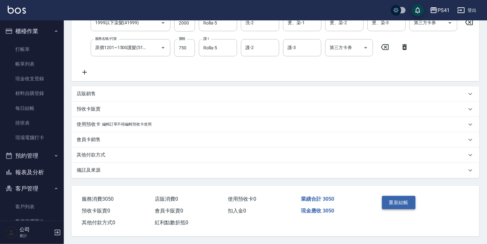
click at [404, 199] on button "重新結帳" at bounding box center [399, 202] width 34 height 13
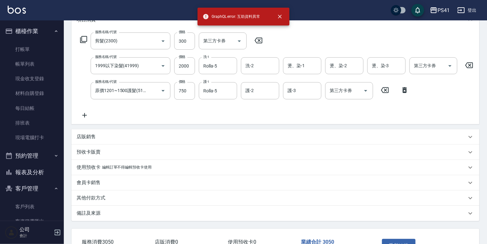
scroll to position [41, 0]
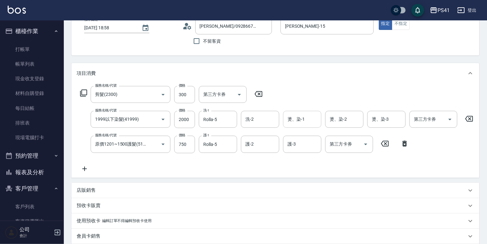
click at [313, 124] on input "燙、染-1" at bounding box center [302, 119] width 33 height 11
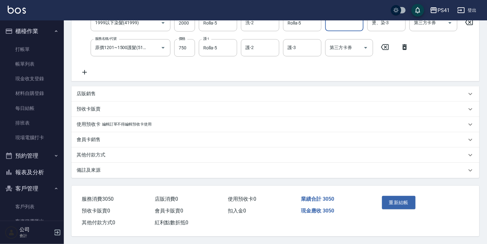
scroll to position [144, 0]
click at [398, 200] on button "重新結帳" at bounding box center [399, 202] width 34 height 13
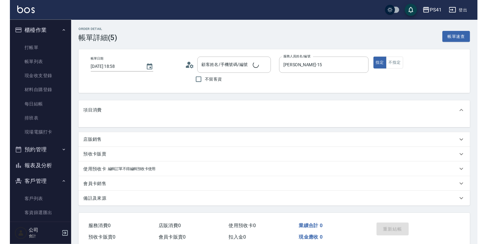
scroll to position [10, 0]
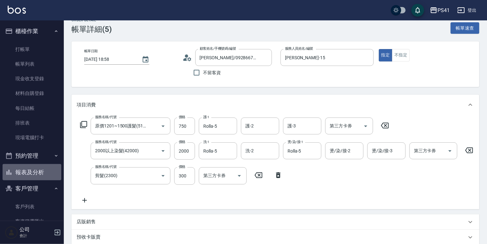
click at [36, 175] on button "報表及分析" at bounding box center [32, 172] width 59 height 17
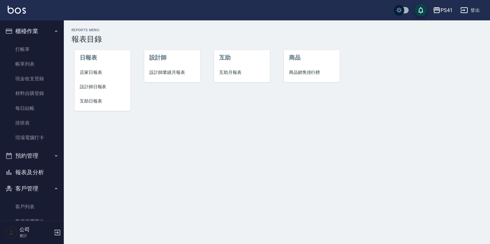
click at [101, 89] on span "設計師日報表" at bounding box center [103, 87] width 46 height 7
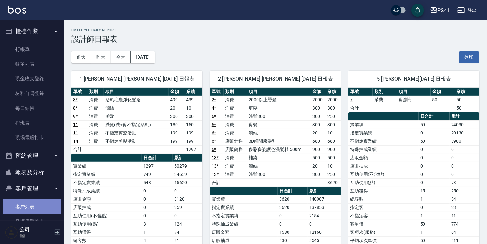
click at [35, 204] on link "客戶列表" at bounding box center [32, 207] width 59 height 15
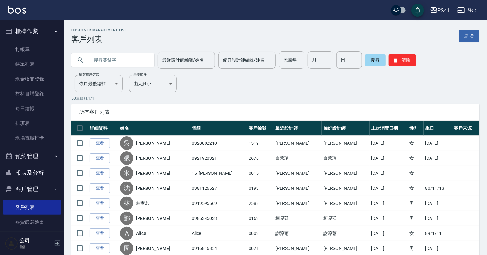
click at [108, 61] on input "text" at bounding box center [119, 59] width 60 height 17
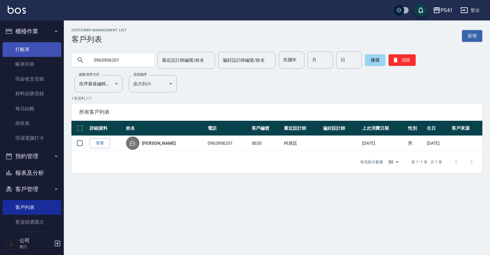
click at [45, 43] on link "打帳單" at bounding box center [32, 49] width 59 height 15
